Goal: Task Accomplishment & Management: Manage account settings

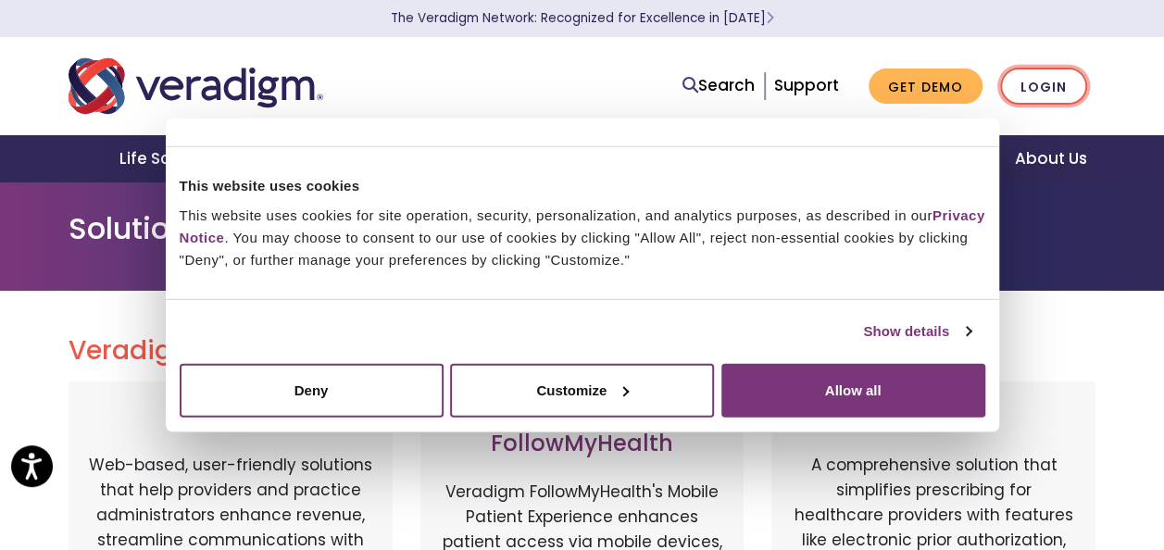
click at [1021, 94] on link "Login" at bounding box center [1043, 87] width 87 height 38
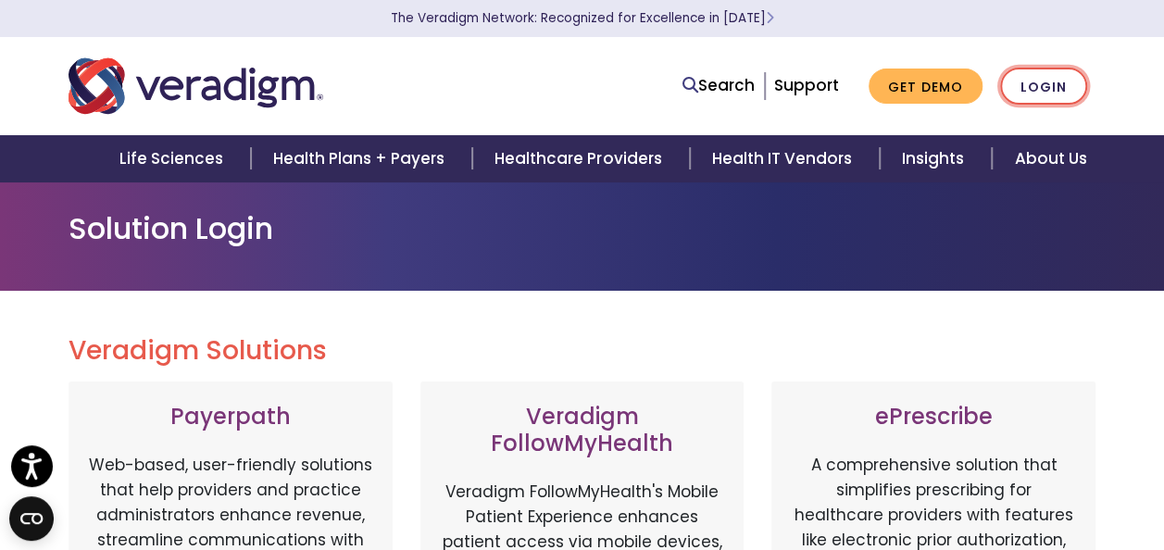
click at [1052, 91] on link "Login" at bounding box center [1043, 87] width 87 height 38
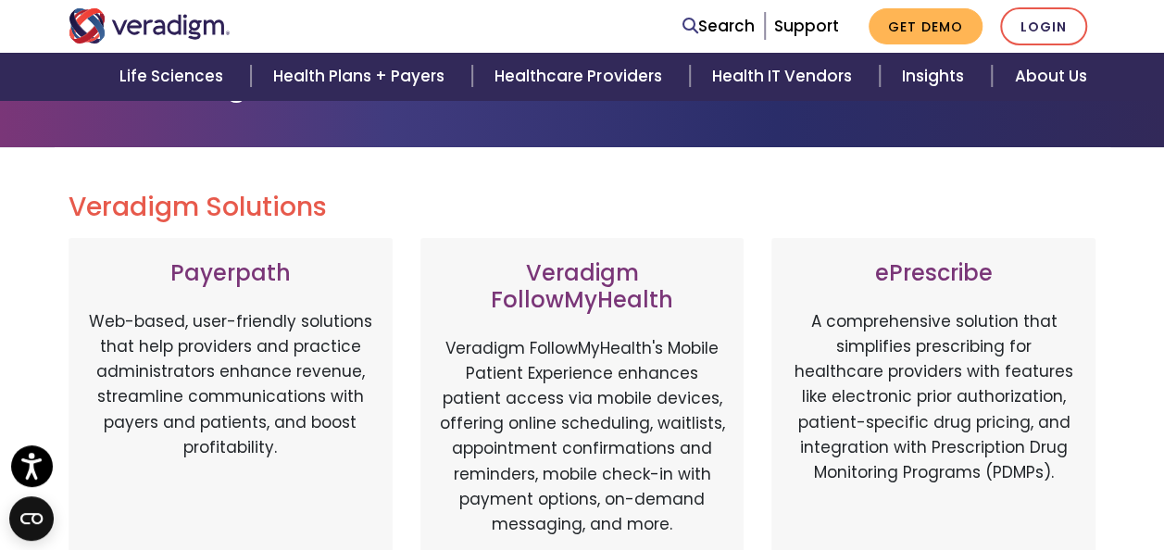
scroll to position [147, 0]
